Goal: Information Seeking & Learning: Learn about a topic

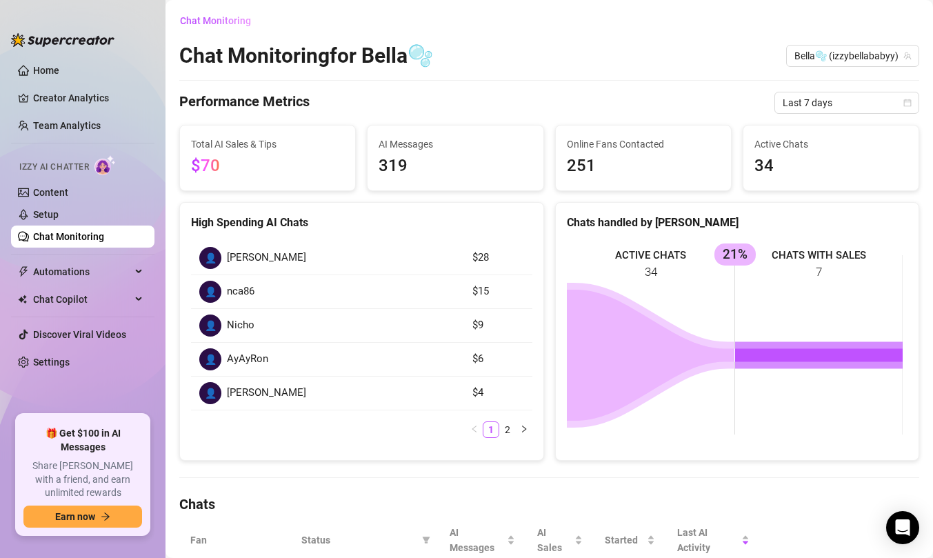
scroll to position [70, 0]
click at [54, 120] on link "Team Analytics" at bounding box center [67, 125] width 68 height 11
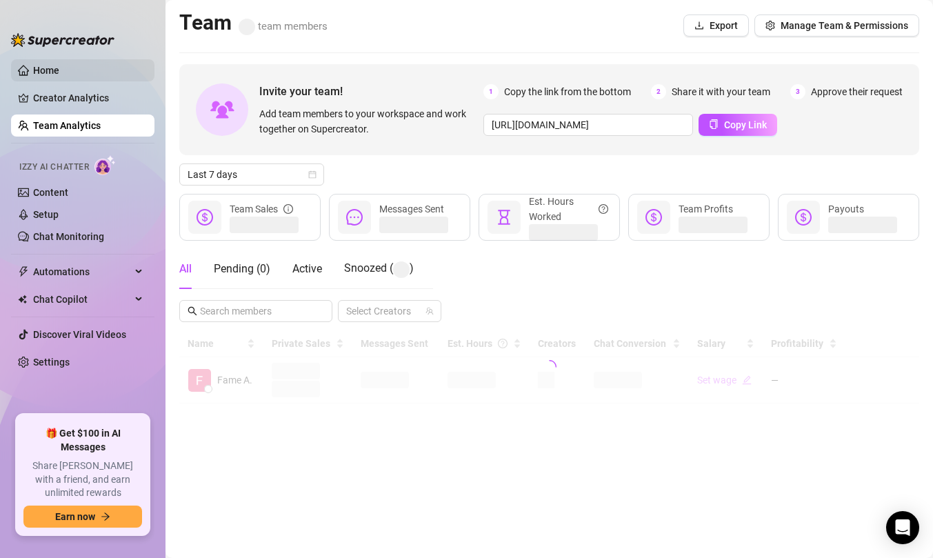
click at [54, 67] on link "Home" at bounding box center [46, 70] width 26 height 11
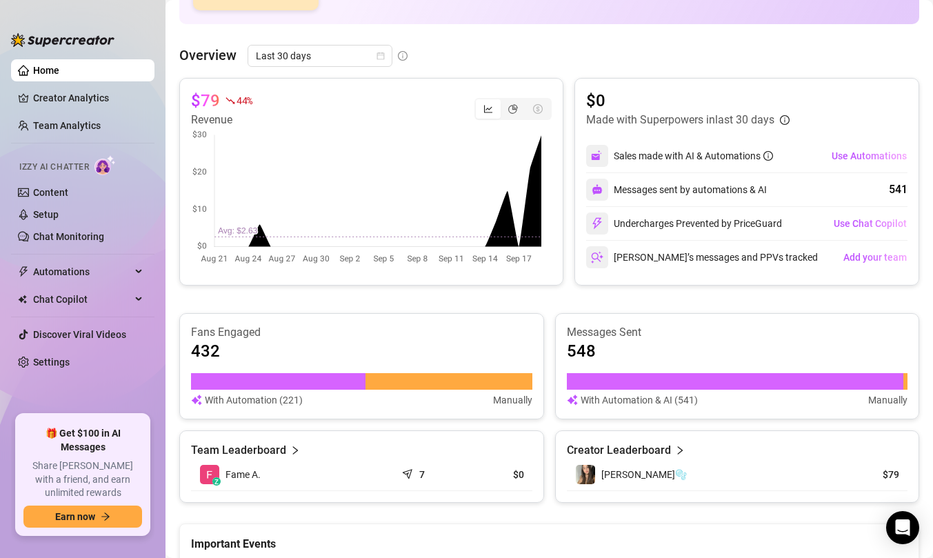
scroll to position [220, 0]
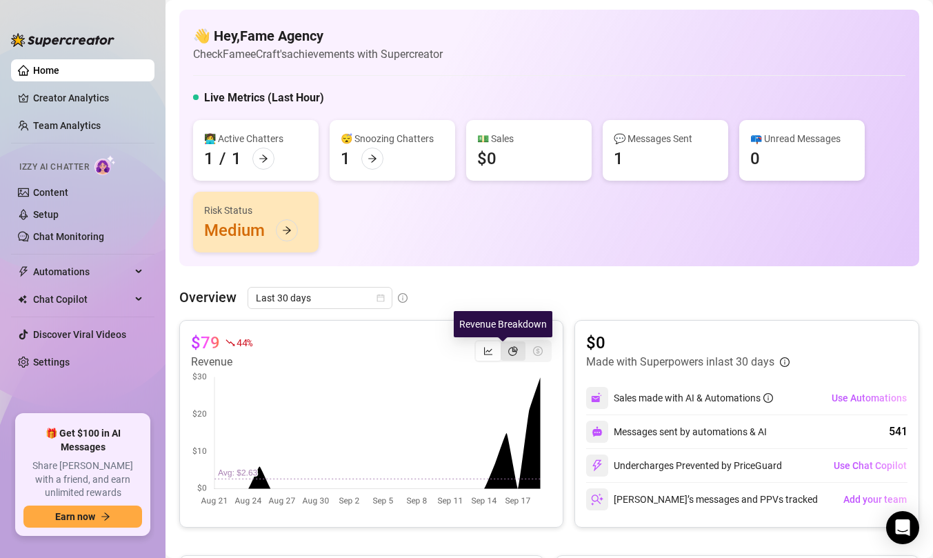
click at [508, 352] on icon "pie-chart" at bounding box center [513, 351] width 10 height 10
click at [504, 344] on input "segmented control" at bounding box center [504, 344] width 0 height 0
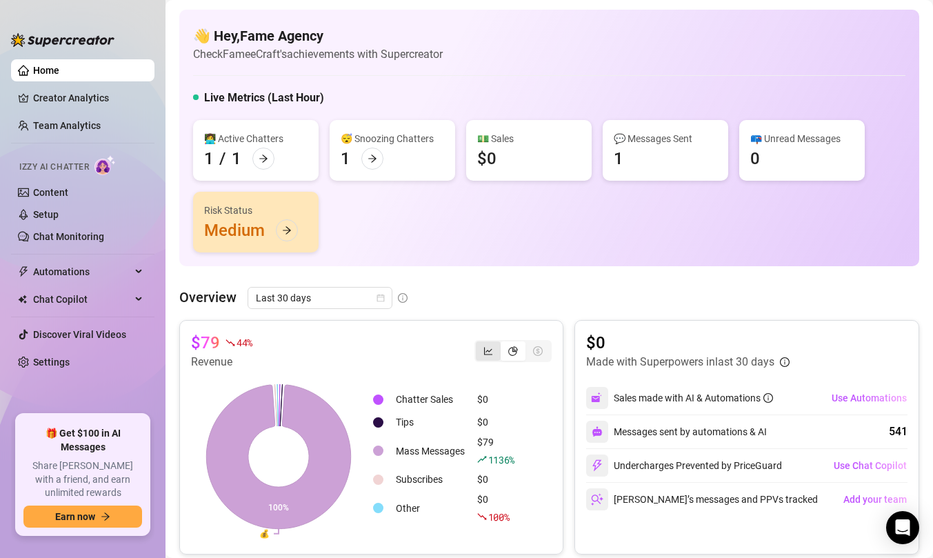
click at [483, 356] on div "segmented control" at bounding box center [488, 350] width 25 height 19
click at [479, 344] on input "segmented control" at bounding box center [479, 344] width 0 height 0
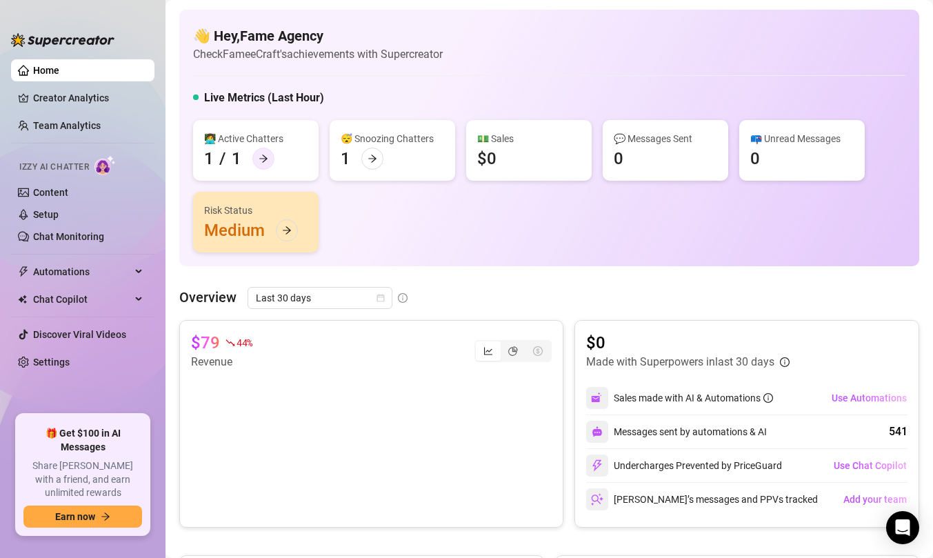
click at [261, 163] on div at bounding box center [263, 159] width 22 height 22
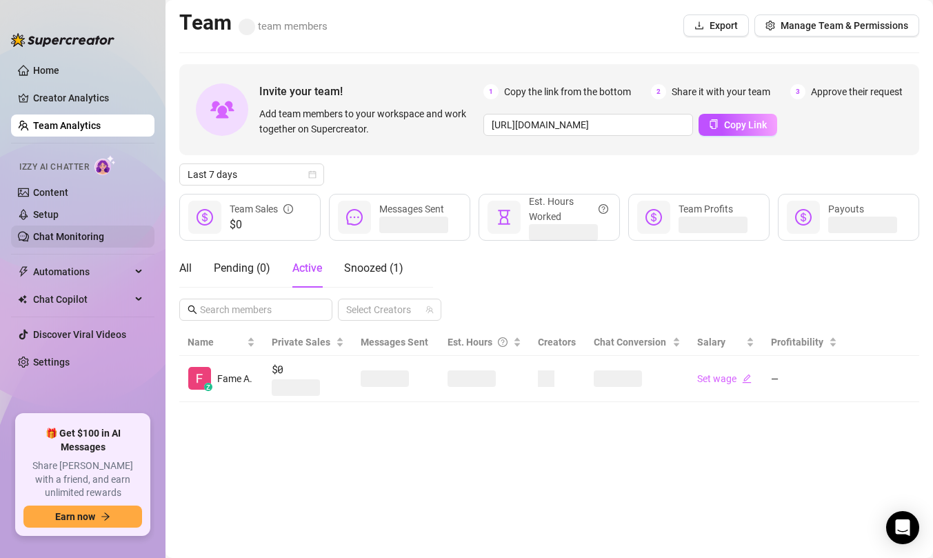
click at [103, 237] on link "Chat Monitoring" at bounding box center [68, 236] width 71 height 11
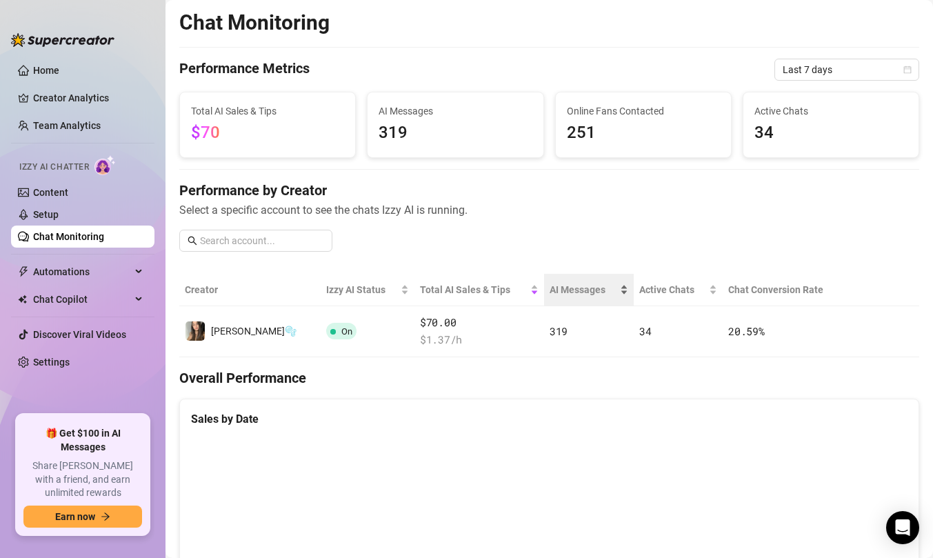
click at [550, 295] on span "AI Messages" at bounding box center [584, 289] width 68 height 15
click at [553, 241] on div "Performance by Creator Select a specific account to see the chats Izzy AI is ru…" at bounding box center [549, 222] width 740 height 82
click at [871, 63] on span "Last 7 days" at bounding box center [847, 69] width 128 height 21
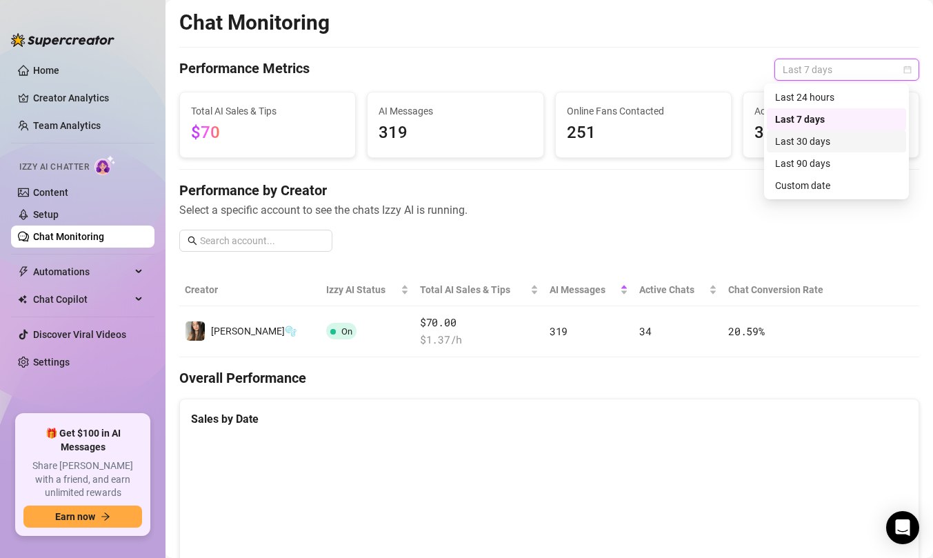
click at [826, 141] on div "Last 30 days" at bounding box center [836, 141] width 123 height 15
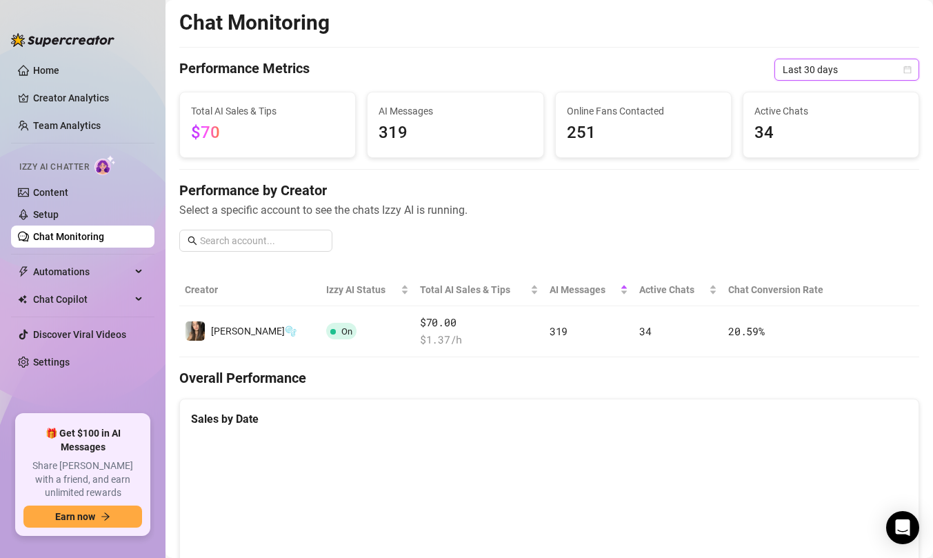
click at [862, 75] on span "Last 30 days" at bounding box center [847, 69] width 128 height 21
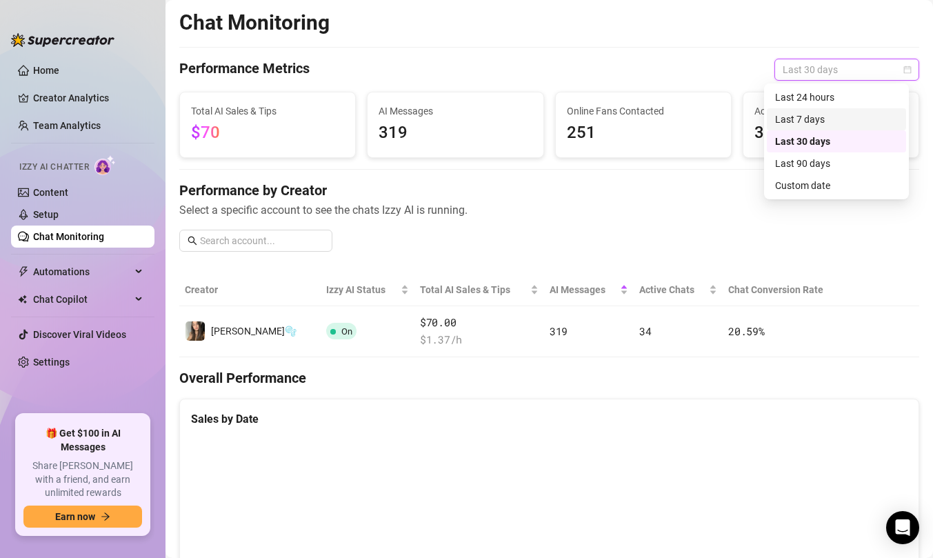
click at [823, 110] on div "Last 7 days" at bounding box center [836, 119] width 139 height 22
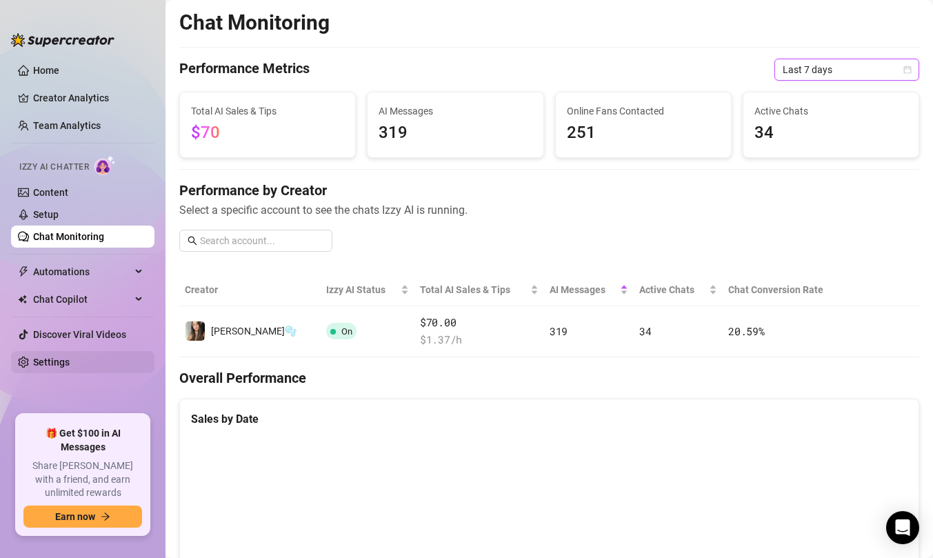
click at [70, 357] on link "Settings" at bounding box center [51, 362] width 37 height 11
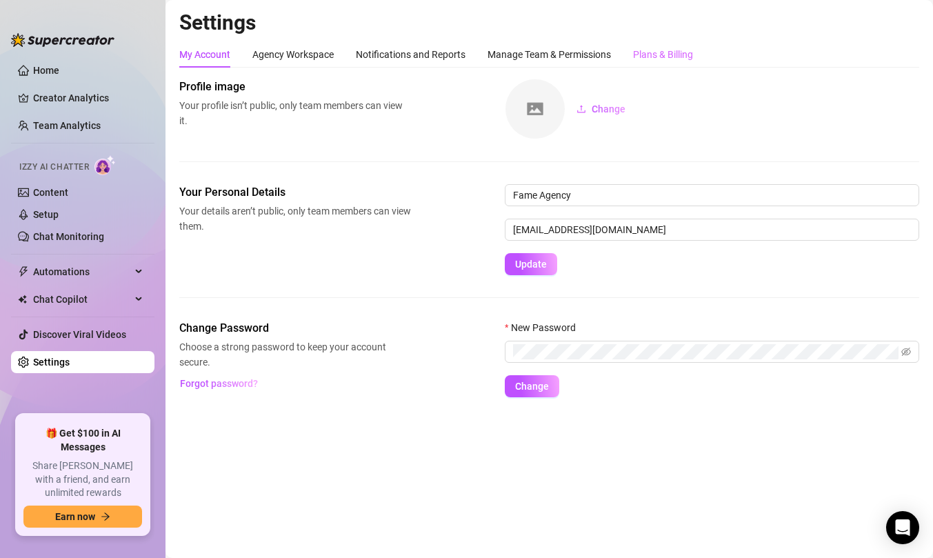
click at [679, 44] on div "Plans & Billing" at bounding box center [663, 54] width 60 height 26
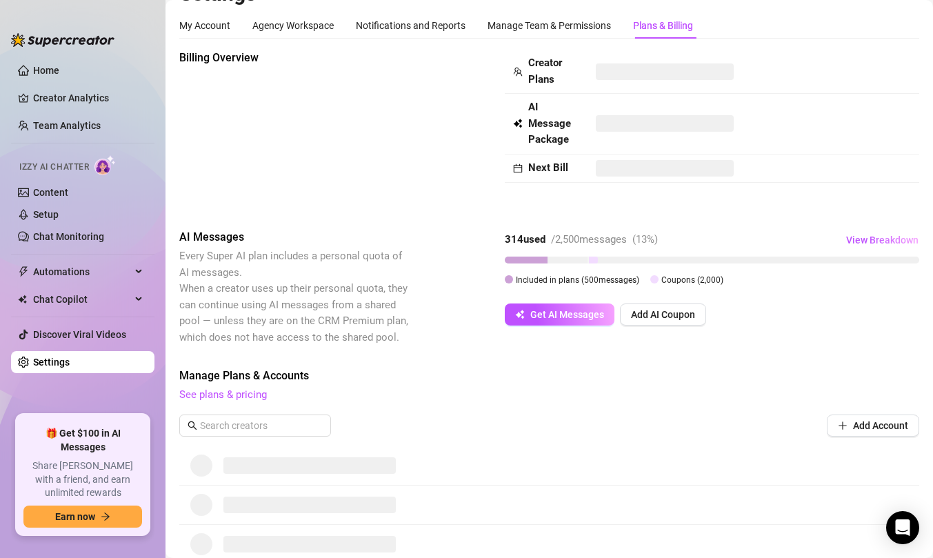
scroll to position [30, 0]
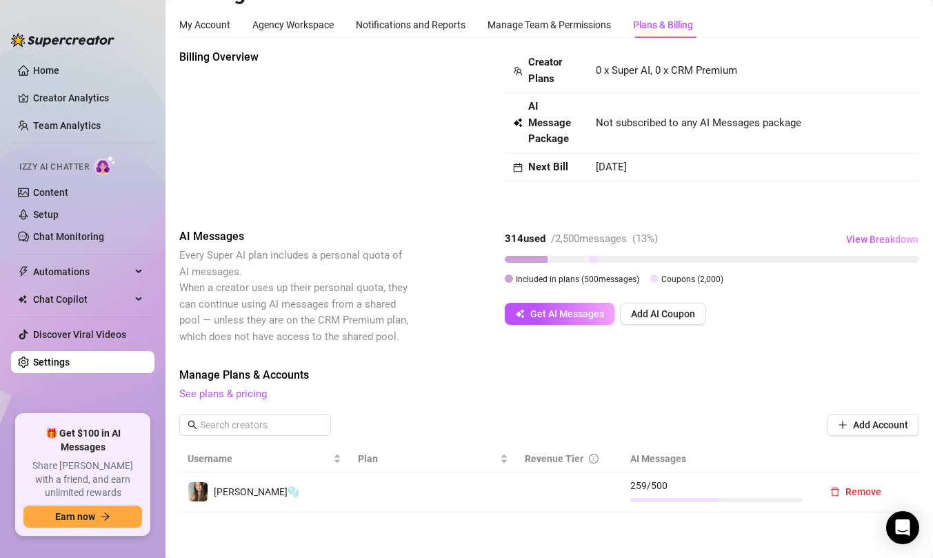
click at [50, 234] on link "Chat Monitoring" at bounding box center [68, 236] width 71 height 11
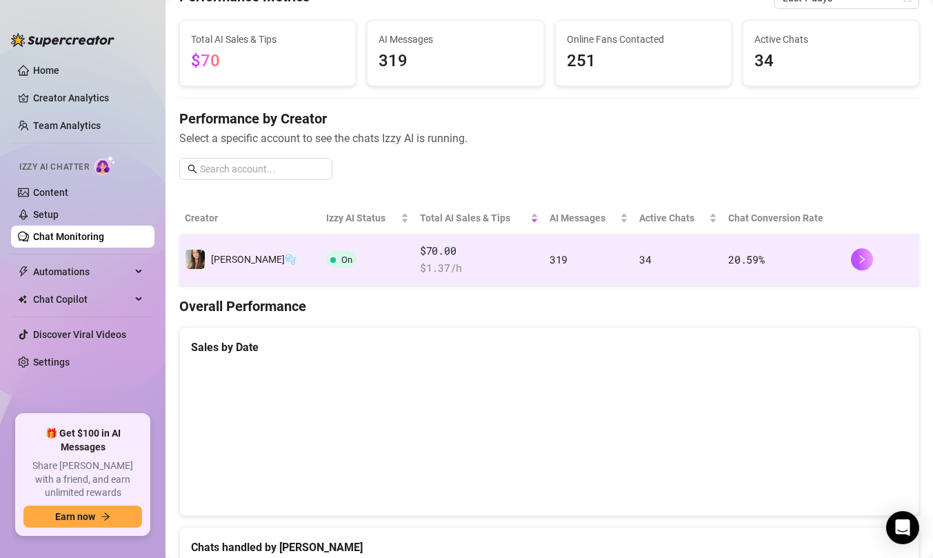
click at [861, 250] on div at bounding box center [882, 259] width 63 height 22
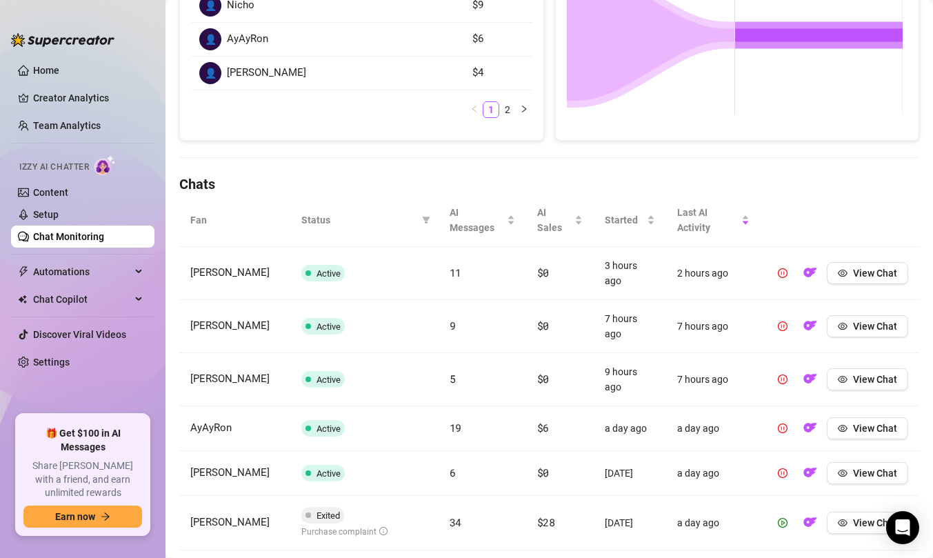
scroll to position [399, 0]
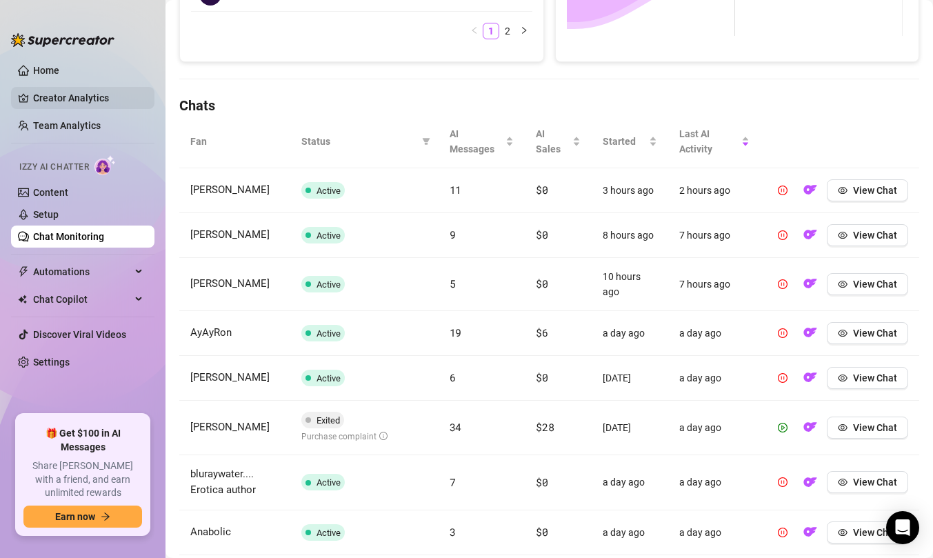
click at [33, 90] on link "Creator Analytics" at bounding box center [88, 98] width 110 height 22
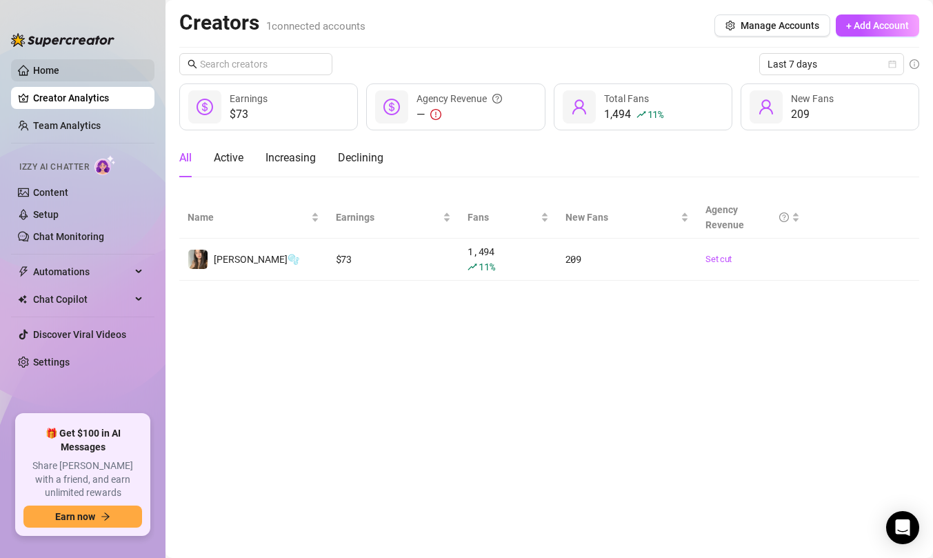
click at [59, 65] on link "Home" at bounding box center [46, 70] width 26 height 11
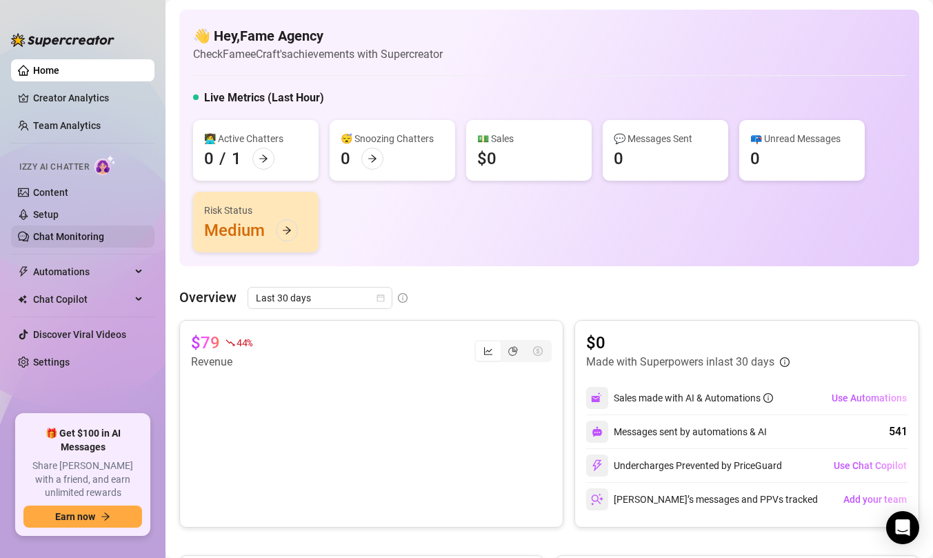
click at [60, 234] on link "Chat Monitoring" at bounding box center [68, 236] width 71 height 11
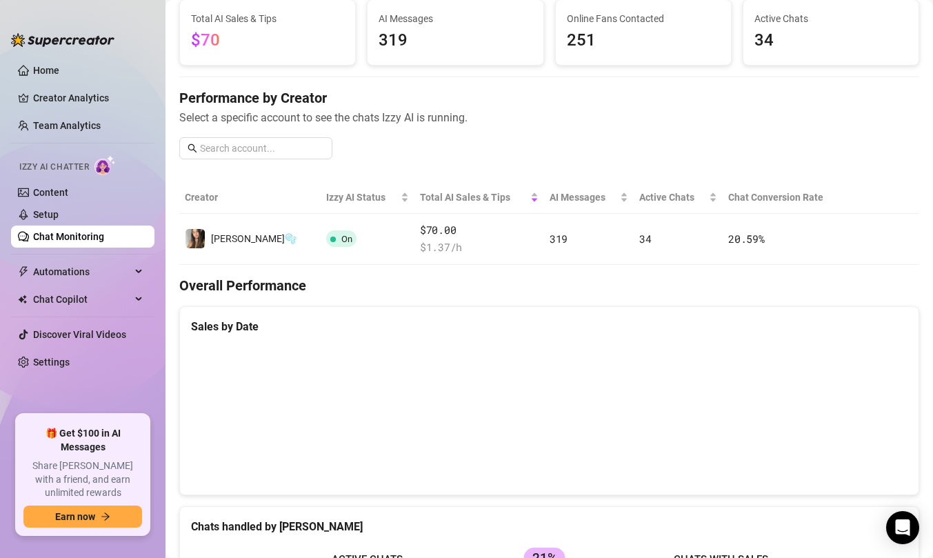
scroll to position [68, 0]
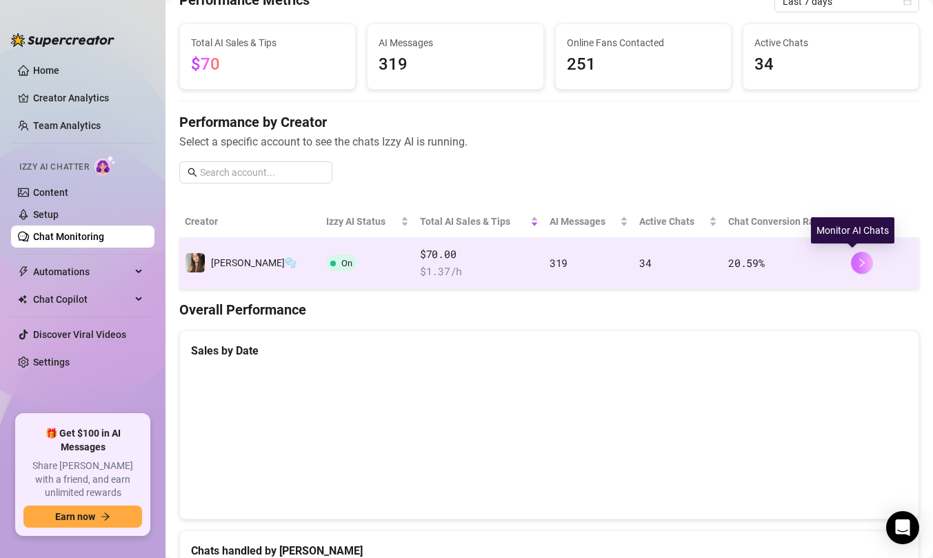
click at [860, 259] on icon "right" at bounding box center [862, 263] width 5 height 8
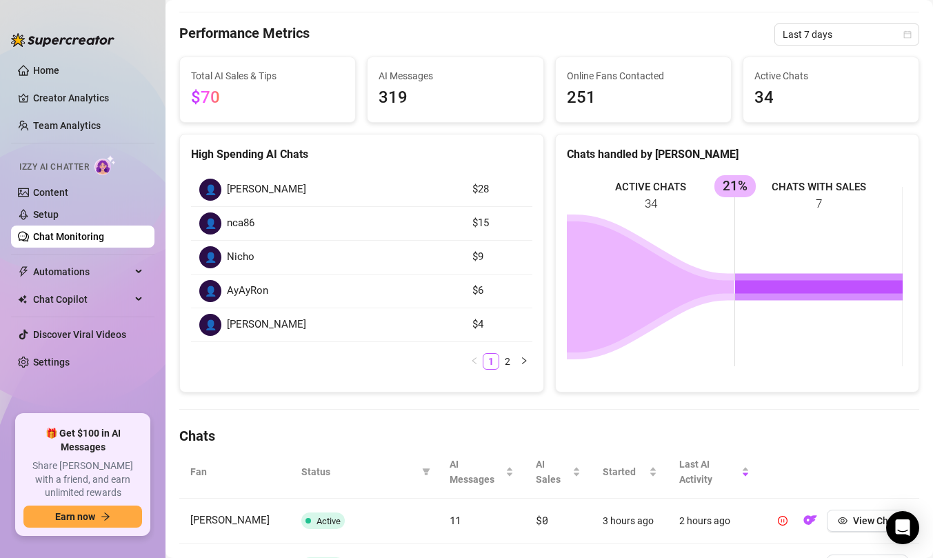
click at [501, 364] on link "2" at bounding box center [507, 361] width 15 height 15
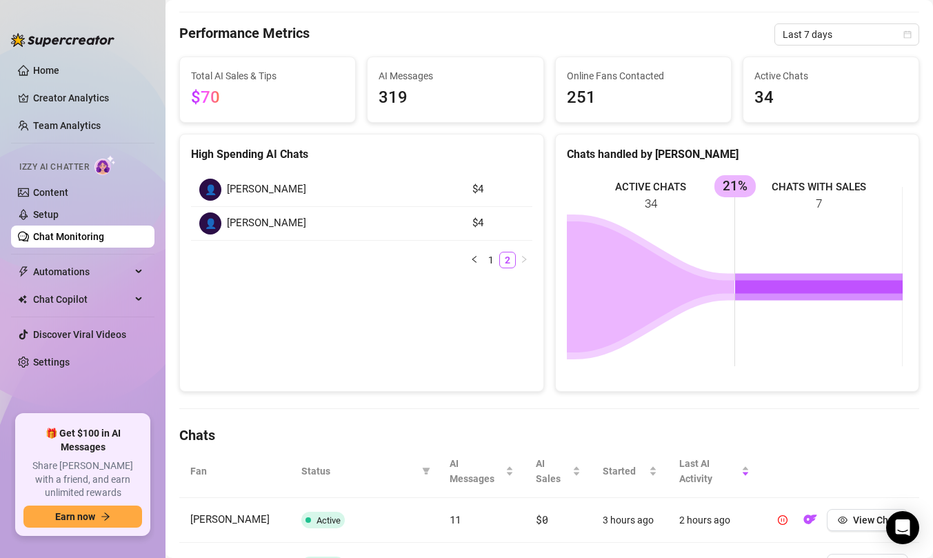
click at [487, 363] on div "High Spending AI Chats 👤 Rick $4 👤 Anthony wilson $4 1 2" at bounding box center [361, 263] width 365 height 258
click at [486, 261] on link "1" at bounding box center [491, 259] width 15 height 15
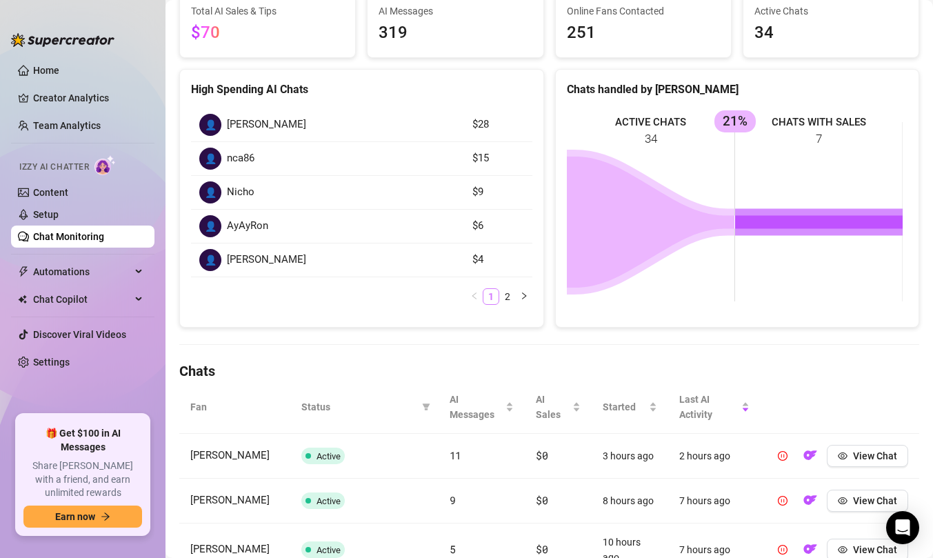
scroll to position [134, 0]
click at [59, 66] on link "Home" at bounding box center [46, 70] width 26 height 11
